Goal: Task Accomplishment & Management: Manage account settings

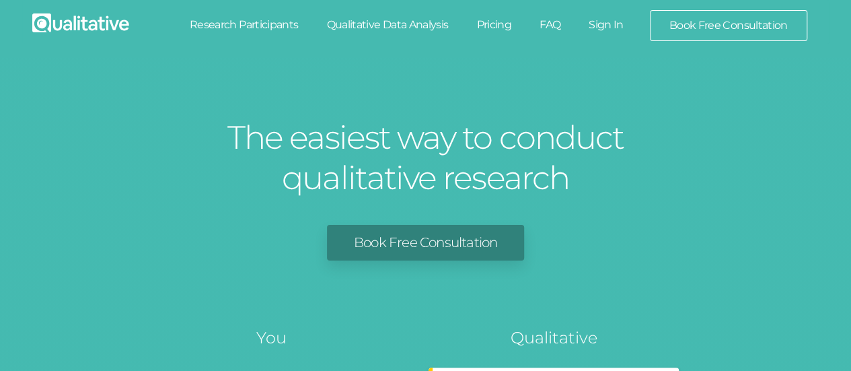
click at [611, 22] on link "Sign In" at bounding box center [606, 25] width 63 height 30
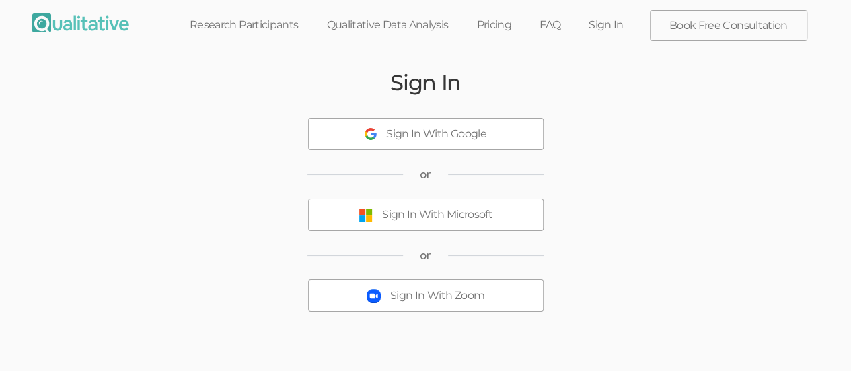
click at [400, 217] on div "Sign In With Microsoft" at bounding box center [437, 214] width 110 height 15
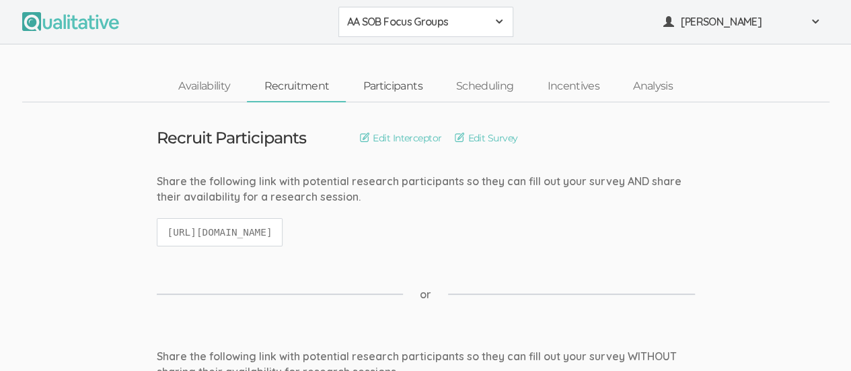
click at [396, 92] on link "Participants" at bounding box center [392, 86] width 93 height 29
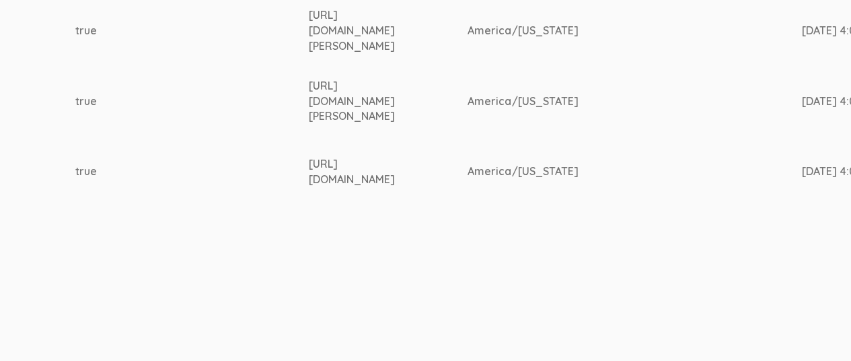
scroll to position [766, 2091]
drag, startPoint x: 350, startPoint y: 170, endPoint x: 578, endPoint y: 178, distance: 228.3
click at [464, 178] on td "[URL][DOMAIN_NAME]" at bounding box center [384, 171] width 159 height 71
copy div "[URL][DOMAIN_NAME]"
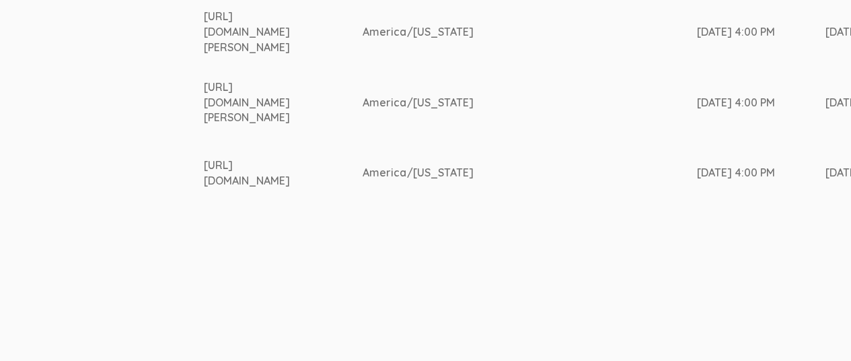
scroll to position [764, 2198]
drag, startPoint x: 244, startPoint y: 94, endPoint x: 374, endPoint y: 113, distance: 131.3
click at [307, 113] on div "[URL][DOMAIN_NAME][PERSON_NAME]" at bounding box center [252, 102] width 108 height 46
copy div "[URL][DOMAIN_NAME][PERSON_NAME]"
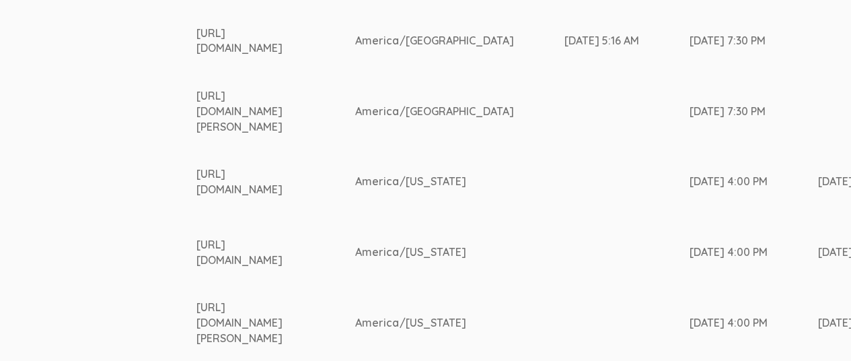
scroll to position [474, 2200]
drag, startPoint x: 240, startPoint y: 38, endPoint x: 484, endPoint y: 43, distance: 244.3
click at [355, 43] on td "[URL][DOMAIN_NAME]" at bounding box center [275, 40] width 159 height 71
copy div "[URL][DOMAIN_NAME]"
